Goal: Task Accomplishment & Management: Manage account settings

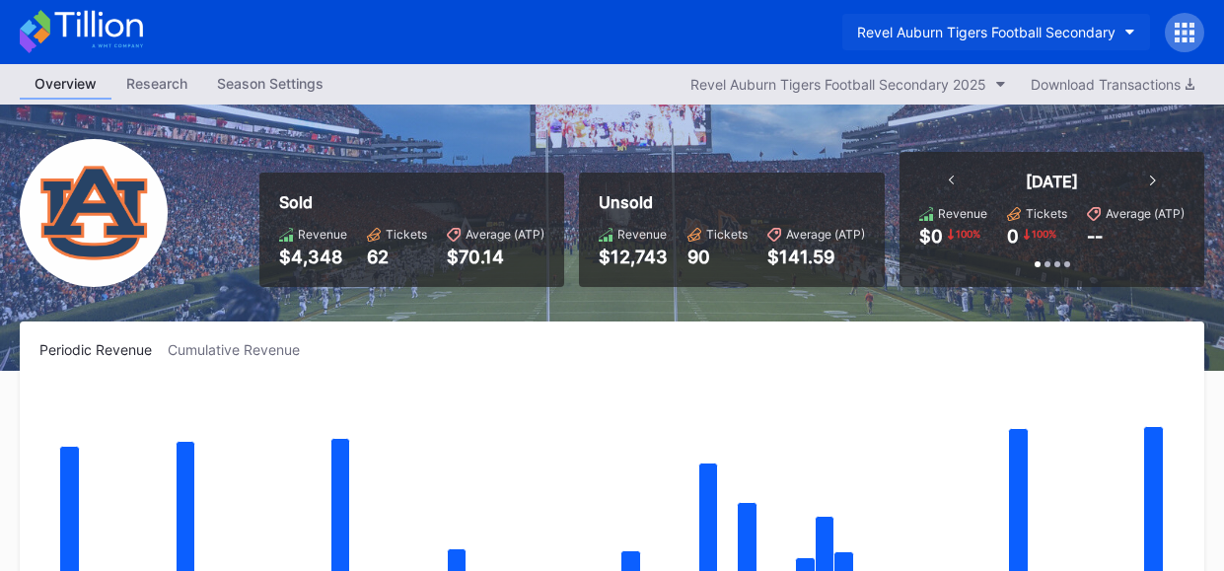
click at [1123, 33] on button "Revel Auburn Tigers Football Secondary" at bounding box center [996, 32] width 308 height 36
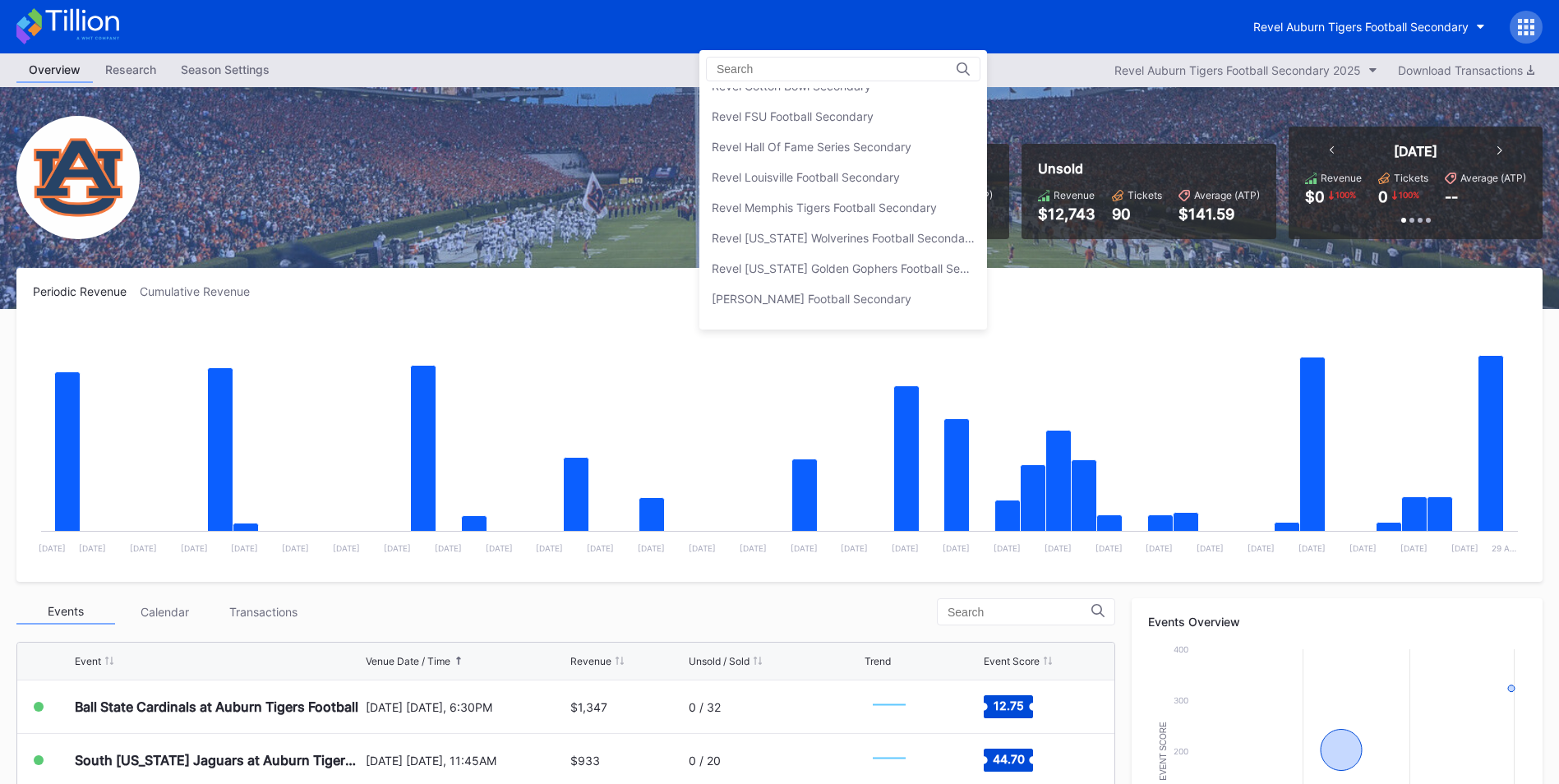
scroll to position [323, 0]
click at [972, 314] on div "Revel OU Sooners Football Secondary" at bounding box center [842, 327] width 287 height 30
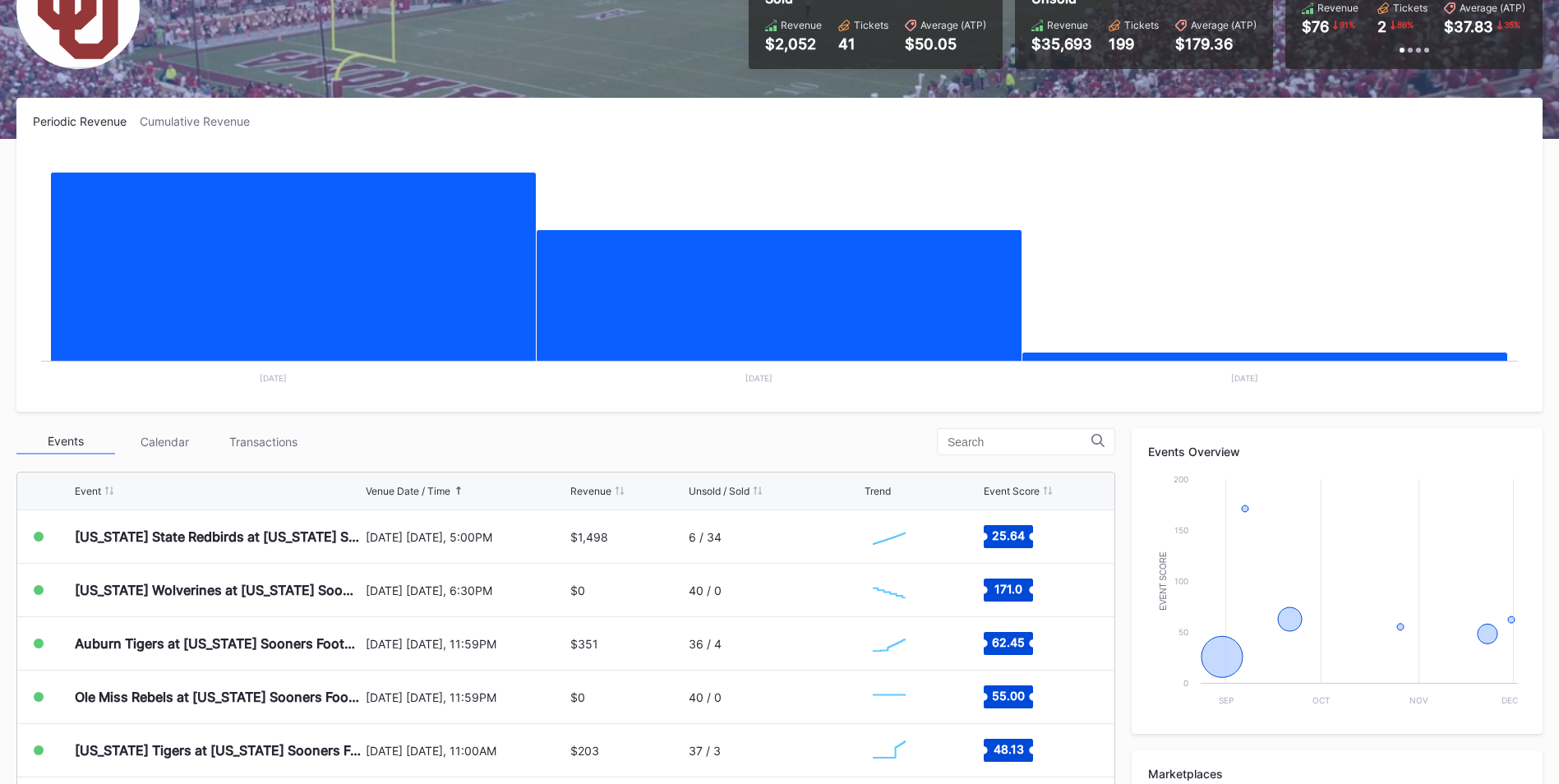
scroll to position [232, 0]
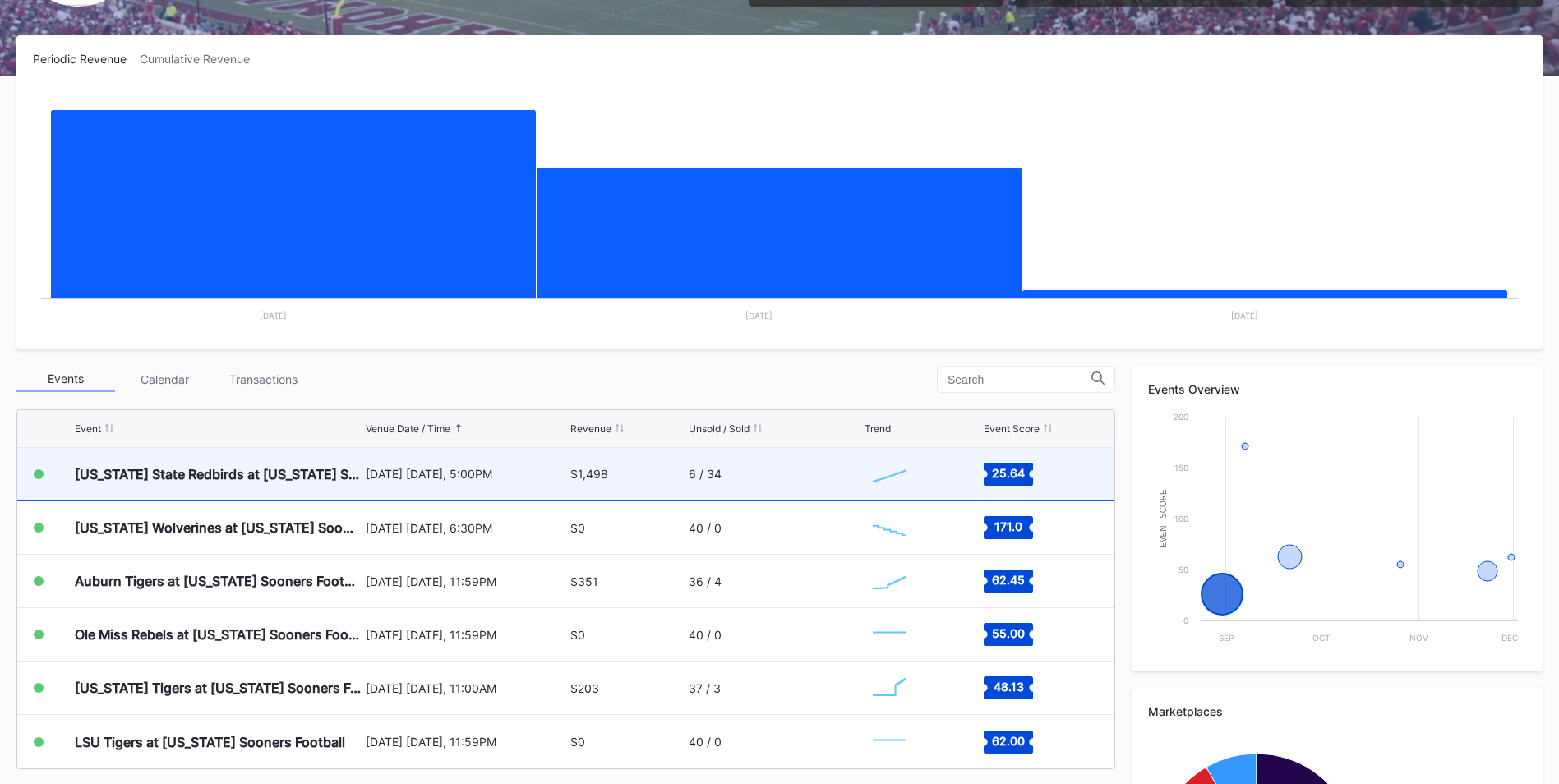
click at [1002, 475] on icon at bounding box center [1007, 474] width 49 height 23
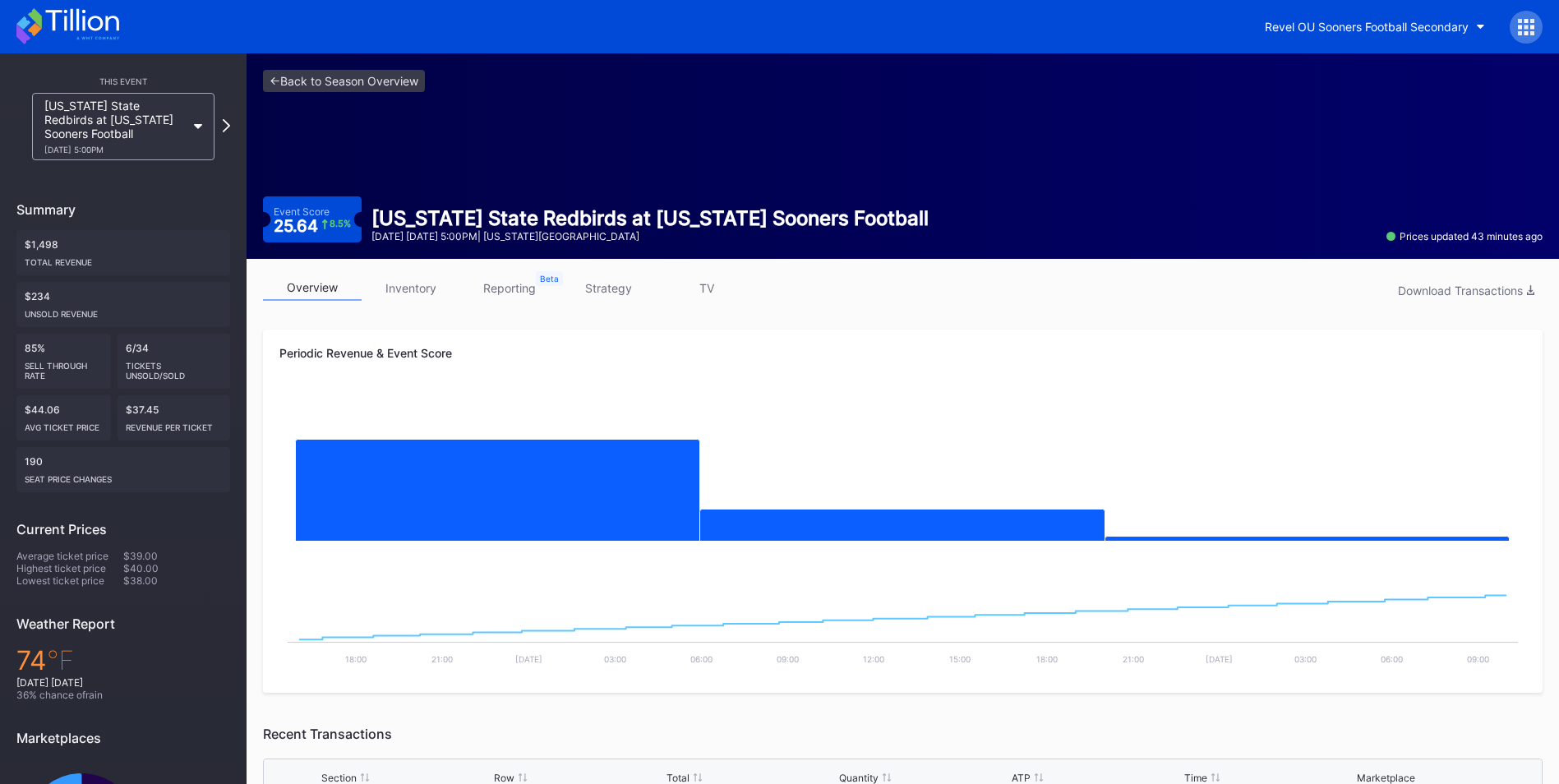
click at [422, 288] on link "inventory" at bounding box center [411, 287] width 98 height 26
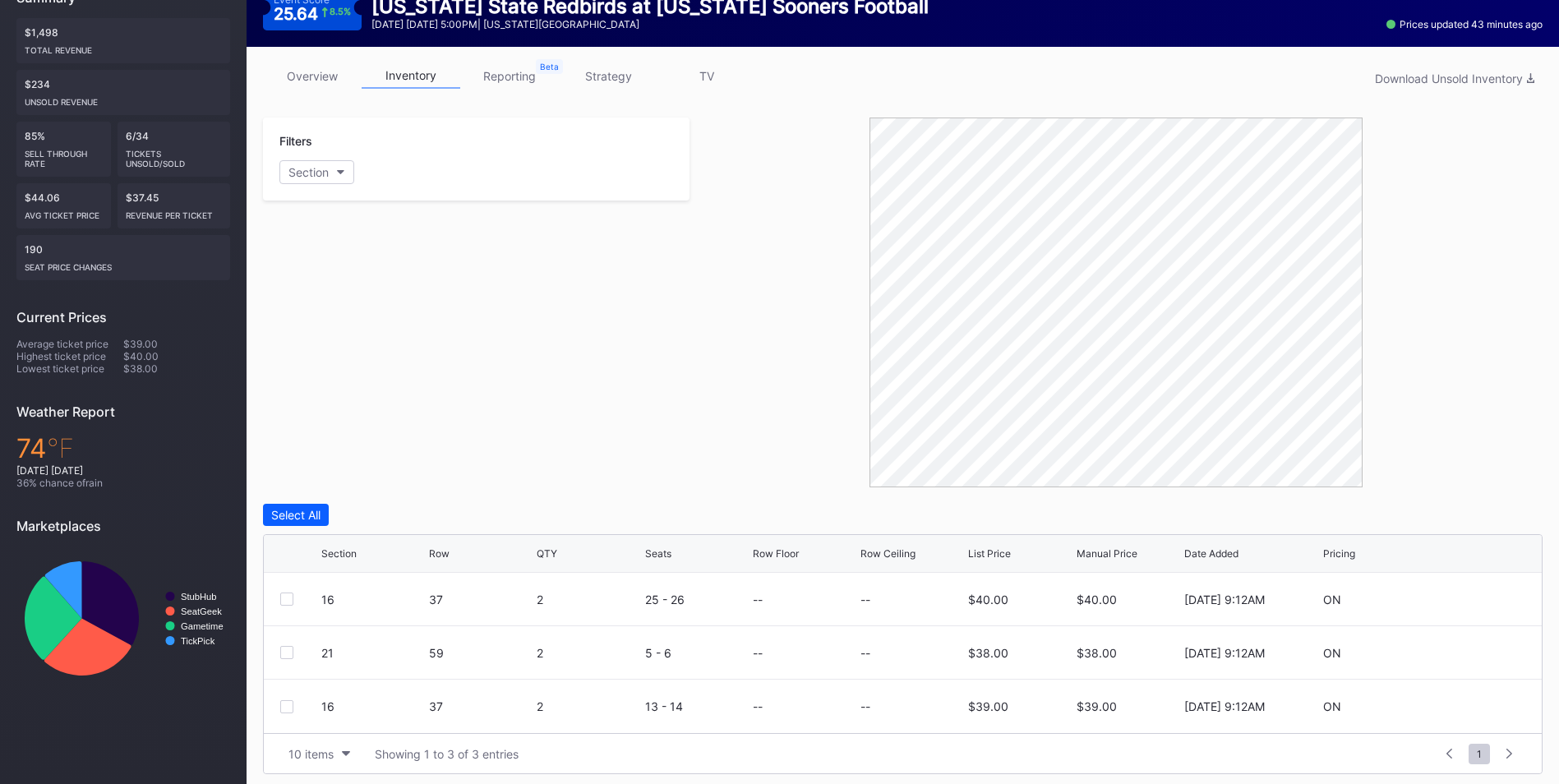
scroll to position [218, 0]
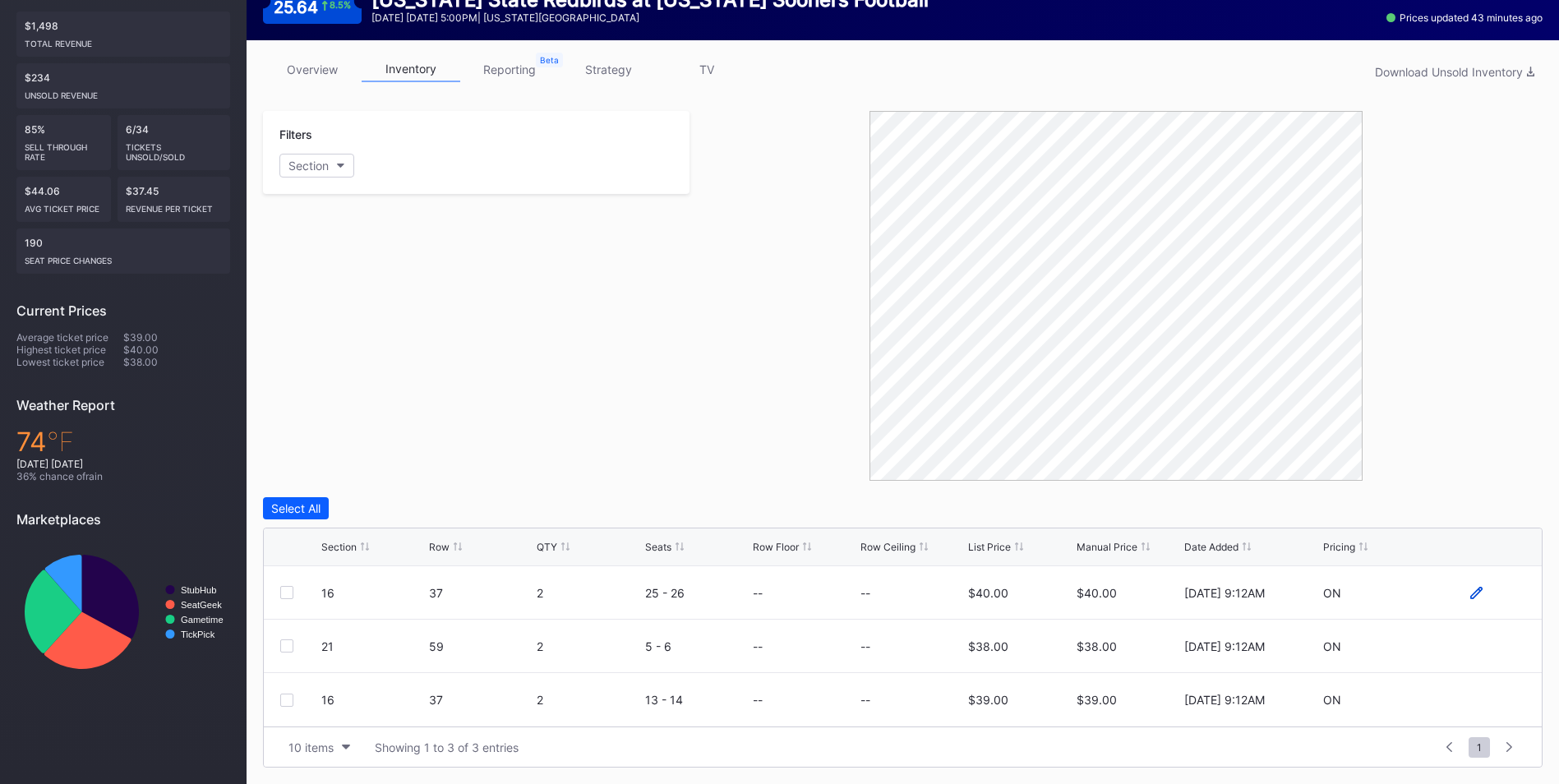
click at [1019, 475] on icon at bounding box center [1476, 592] width 12 height 12
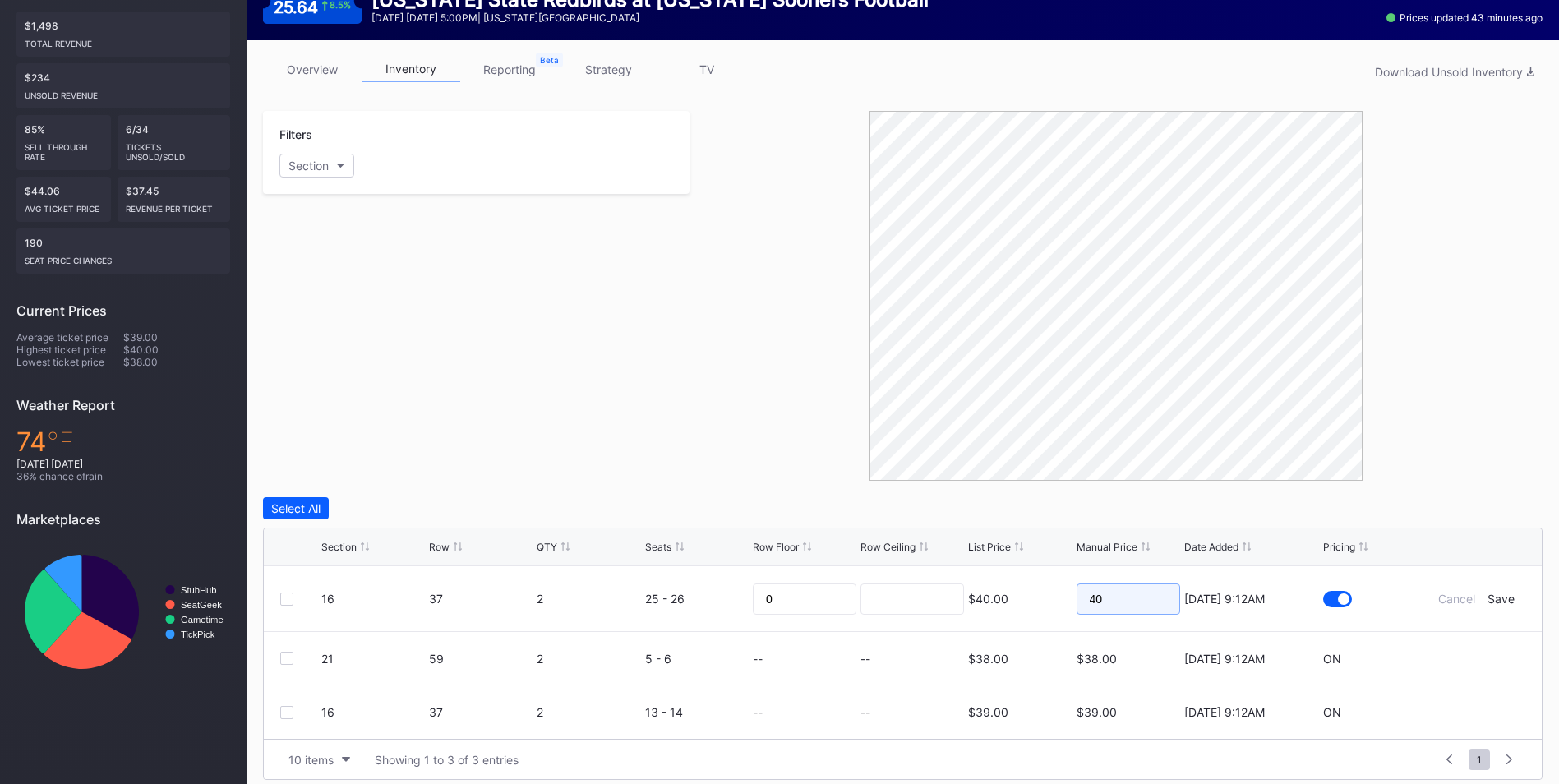
drag, startPoint x: 1107, startPoint y: 603, endPoint x: 1083, endPoint y: 601, distance: 24.1
click at [1019, 475] on input "40" at bounding box center [1128, 598] width 103 height 31
type input "34"
click at [1019, 475] on div "Save" at bounding box center [1501, 598] width 27 height 14
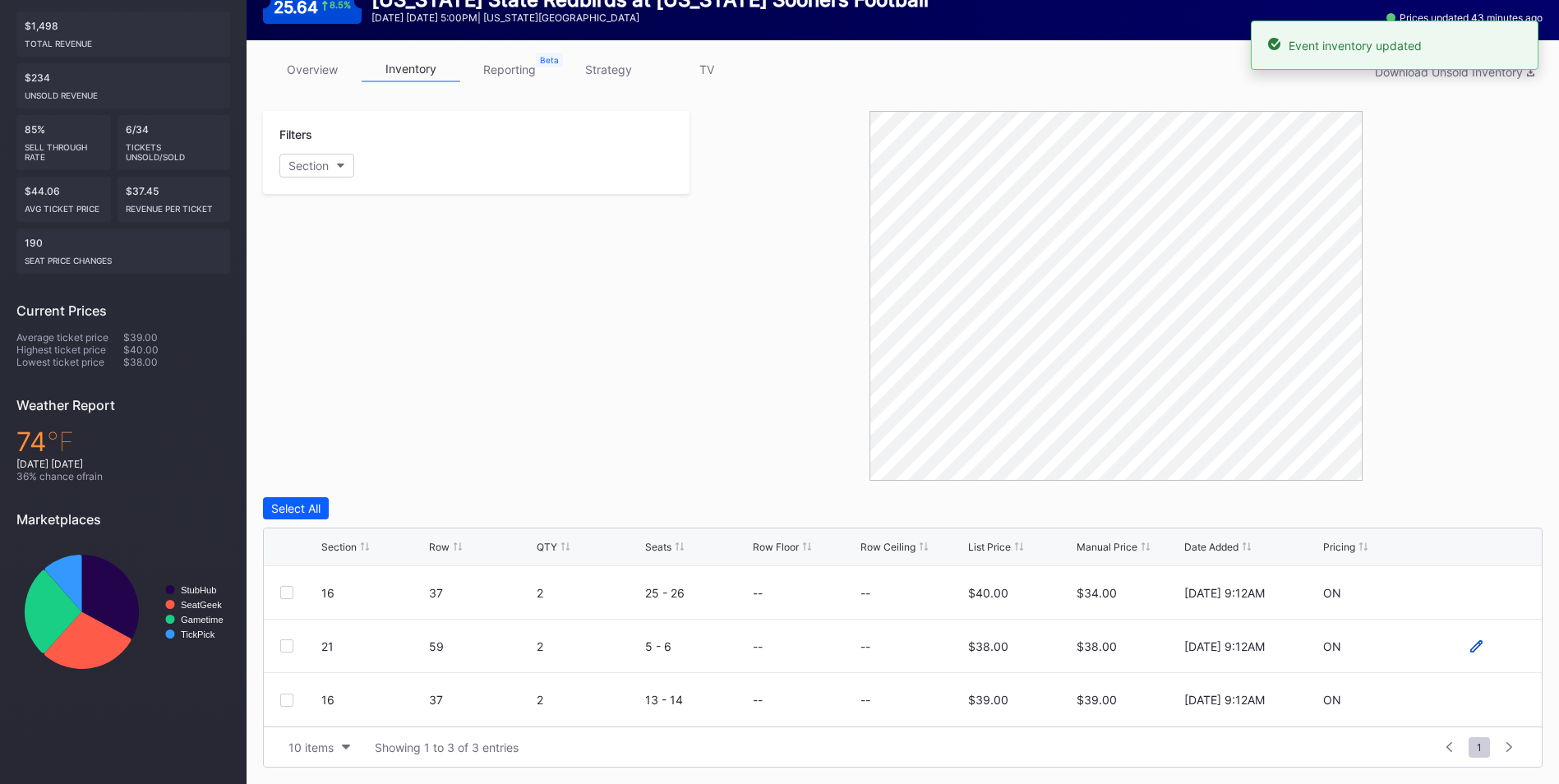
click at [1019, 475] on icon at bounding box center [1476, 645] width 12 height 12
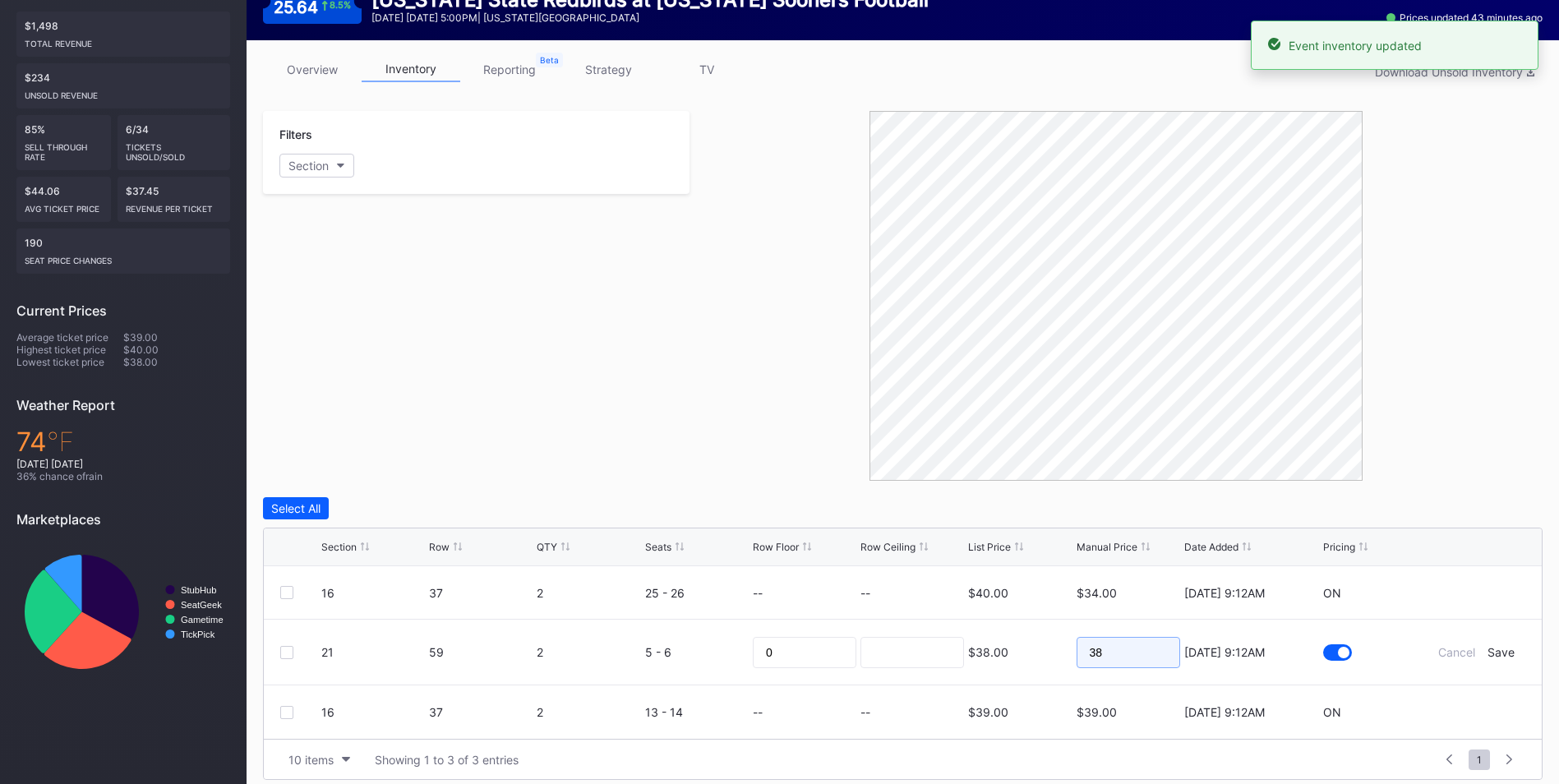
drag, startPoint x: 1117, startPoint y: 660, endPoint x: 1079, endPoint y: 655, distance: 38.3
click at [1019, 475] on input "38" at bounding box center [1128, 652] width 103 height 31
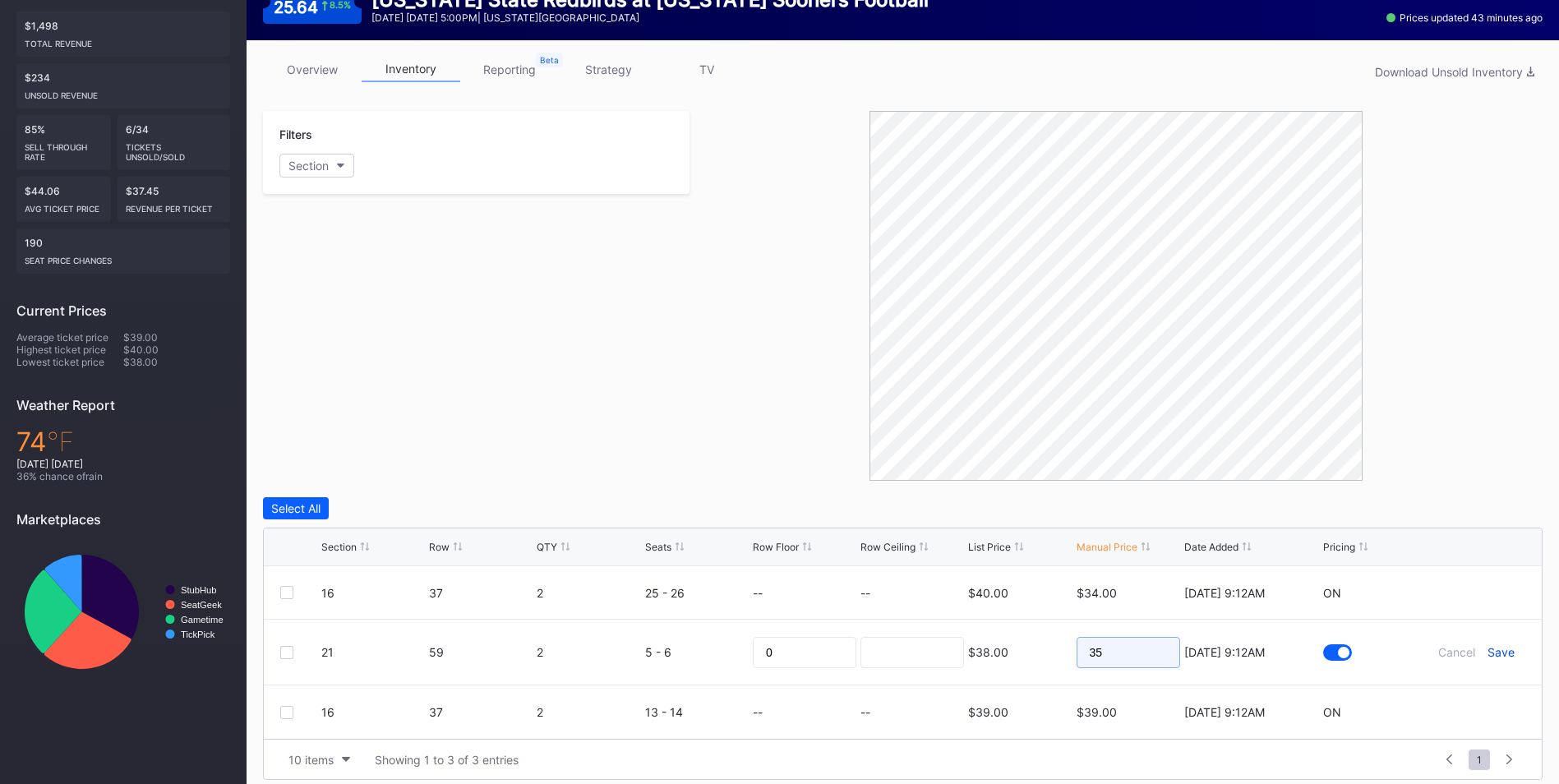
type input "35"
click at [1019, 475] on div "Save" at bounding box center [1501, 652] width 27 height 14
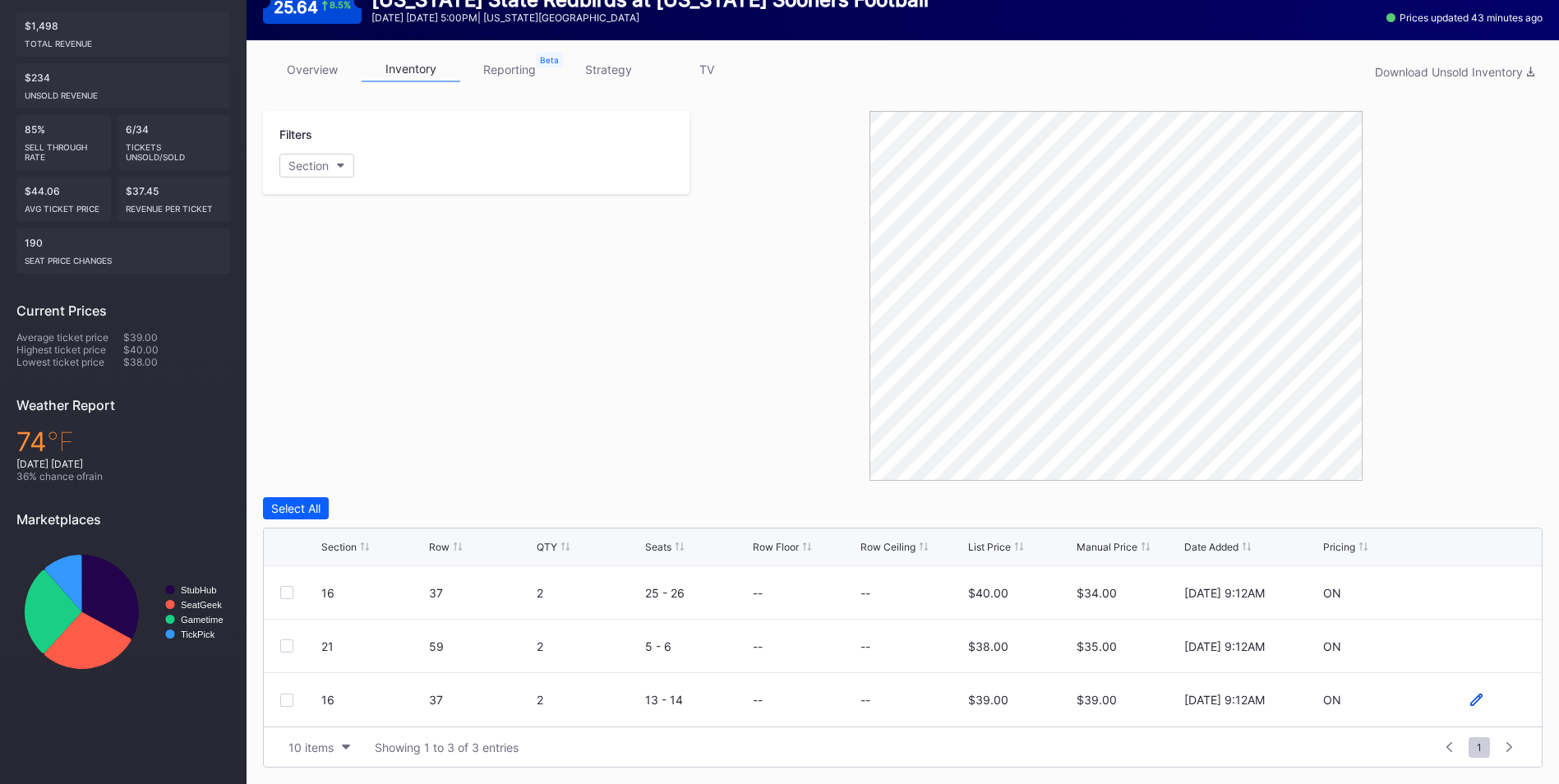
click at [1019, 475] on icon at bounding box center [1476, 699] width 12 height 12
click at [1019, 475] on input "39" at bounding box center [1128, 705] width 103 height 31
type input "35"
click at [1019, 475] on div "Save" at bounding box center [1501, 706] width 27 height 14
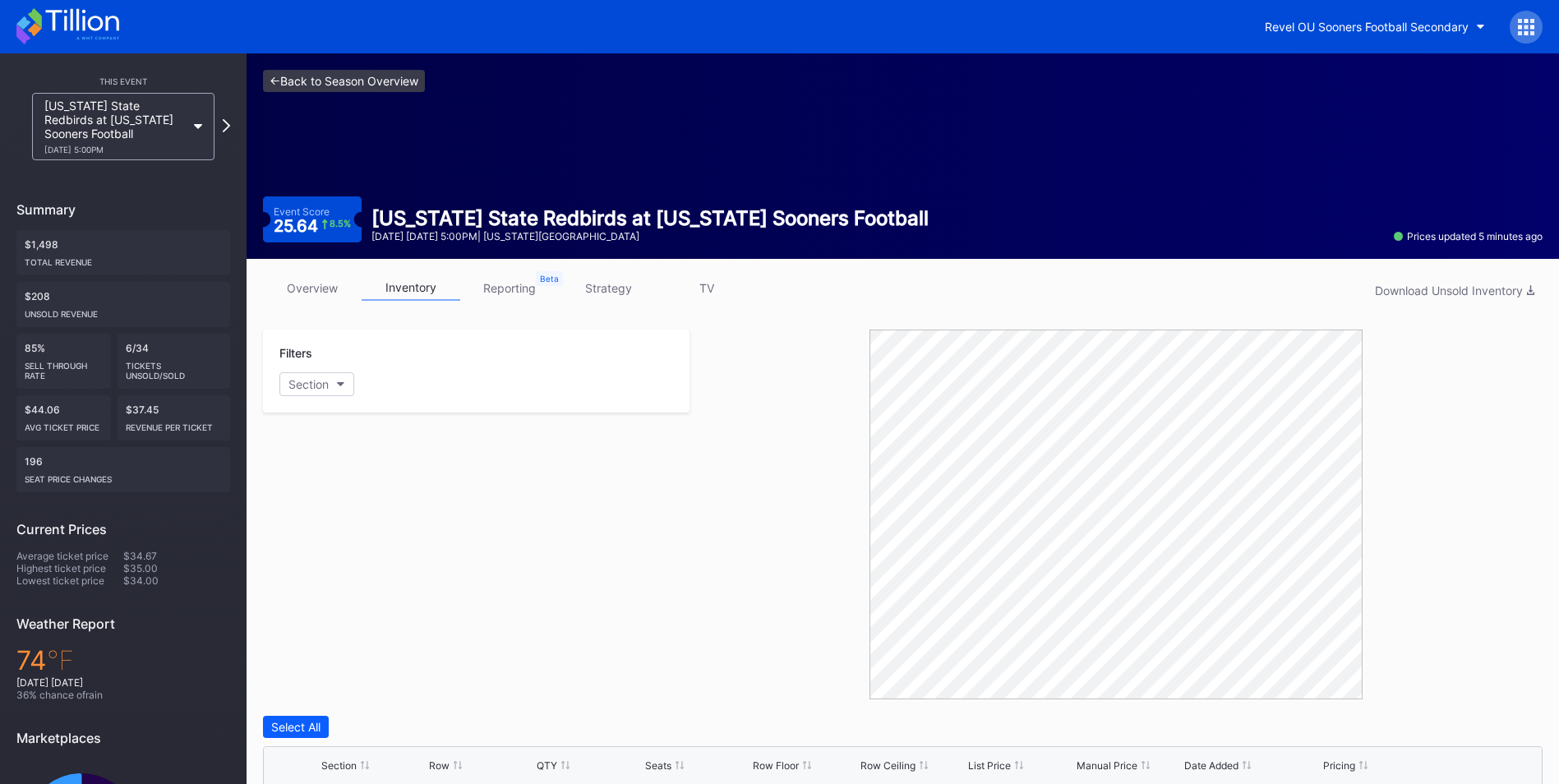
click at [367, 80] on link "<- Back to Season Overview" at bounding box center [344, 81] width 162 height 22
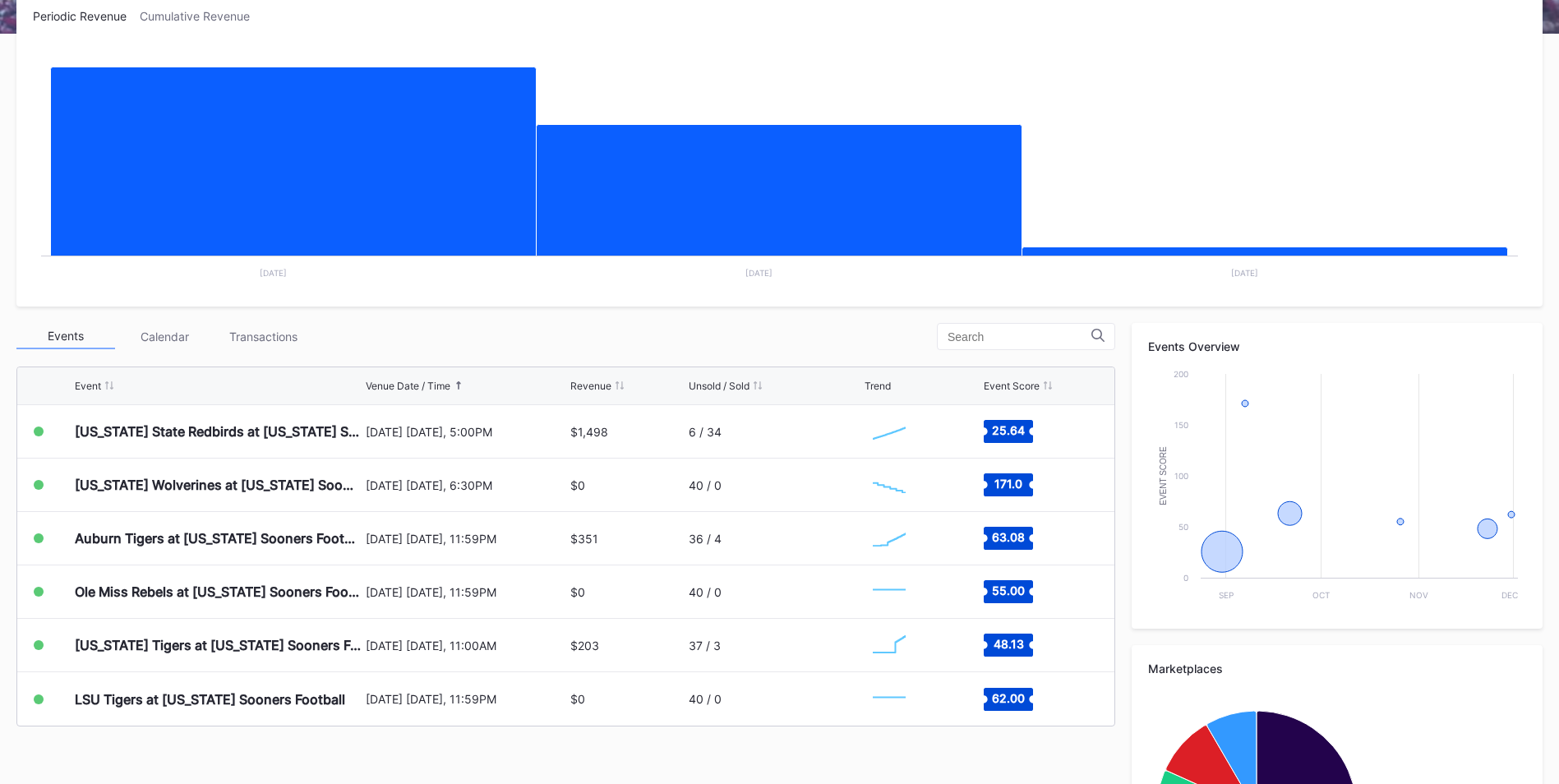
scroll to position [279, 0]
